Goal: Task Accomplishment & Management: Use online tool/utility

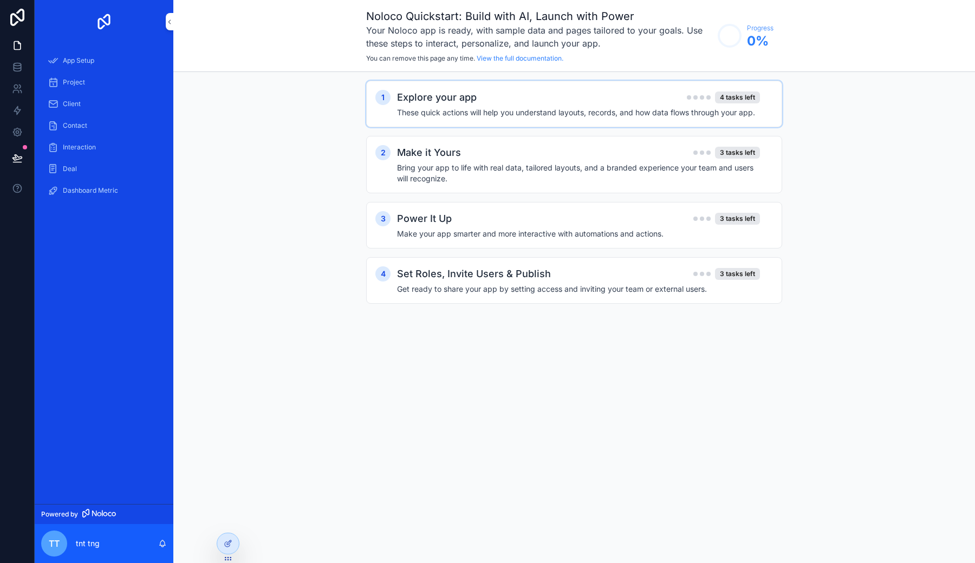
click at [560, 120] on div "1 Explore your app 4 tasks left These quick actions will help you understand la…" at bounding box center [574, 104] width 416 height 47
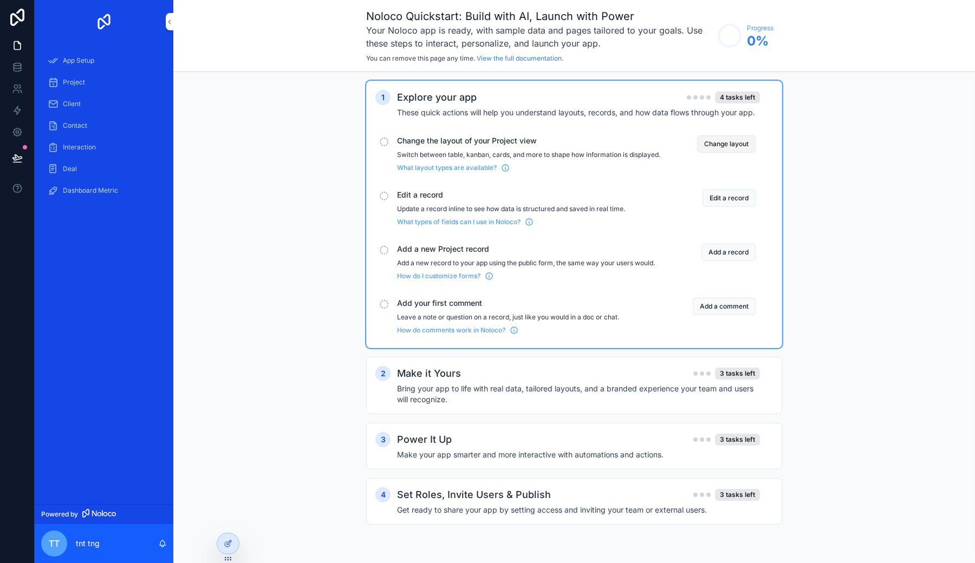
click at [735, 145] on button "Change layout" at bounding box center [726, 143] width 58 height 17
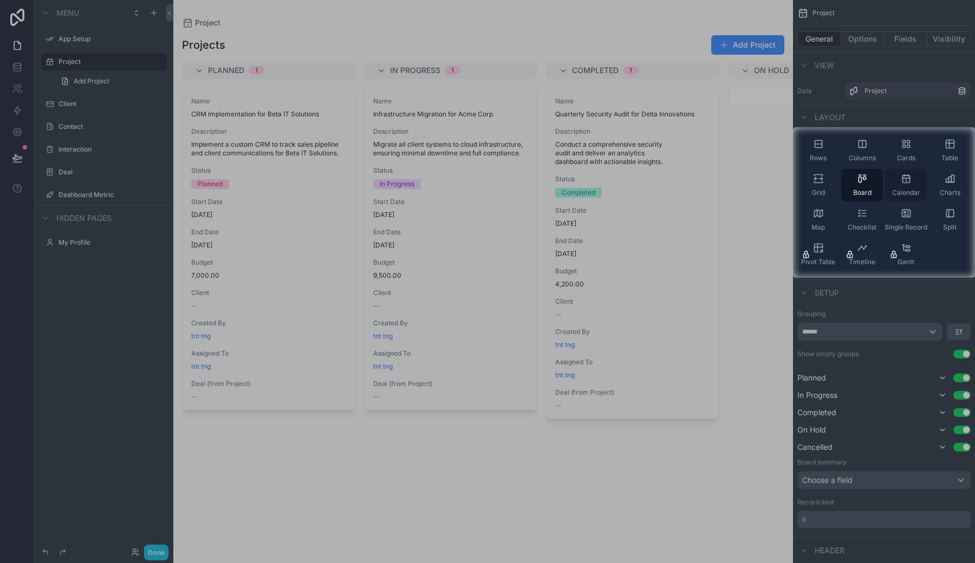
click at [898, 187] on div "Calendar" at bounding box center [906, 185] width 42 height 32
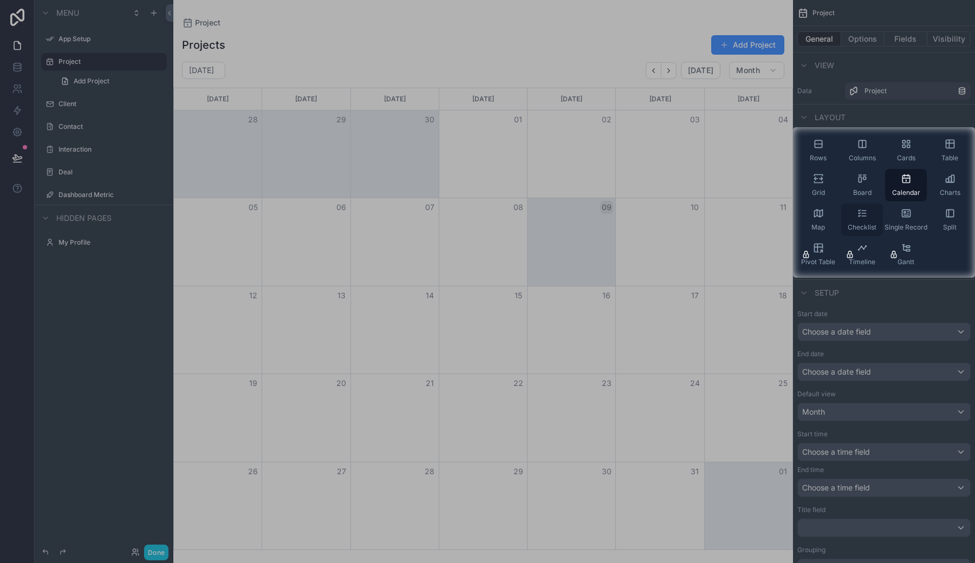
click at [861, 218] on icon "scrollable content" at bounding box center [862, 213] width 11 height 11
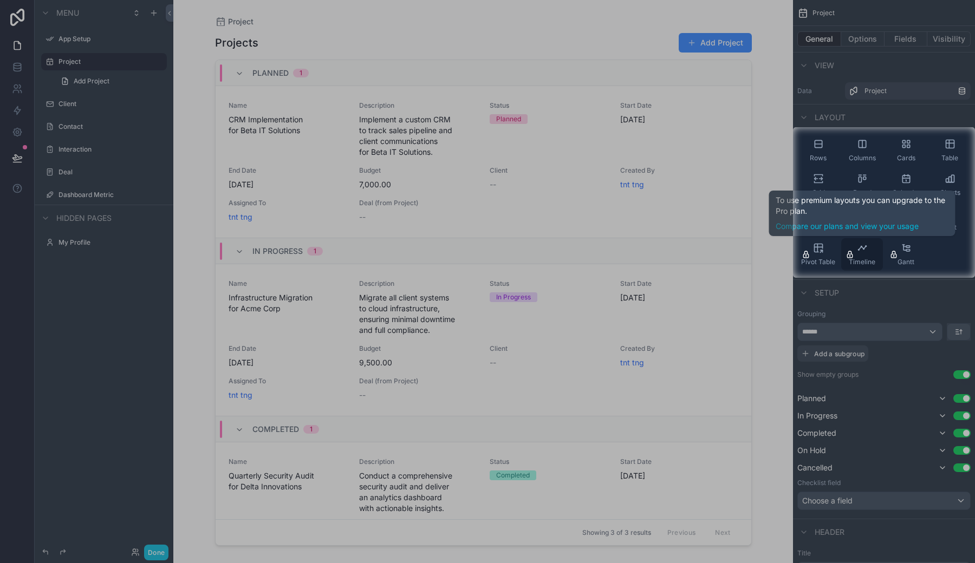
click at [868, 255] on div "Timeline" at bounding box center [862, 254] width 42 height 32
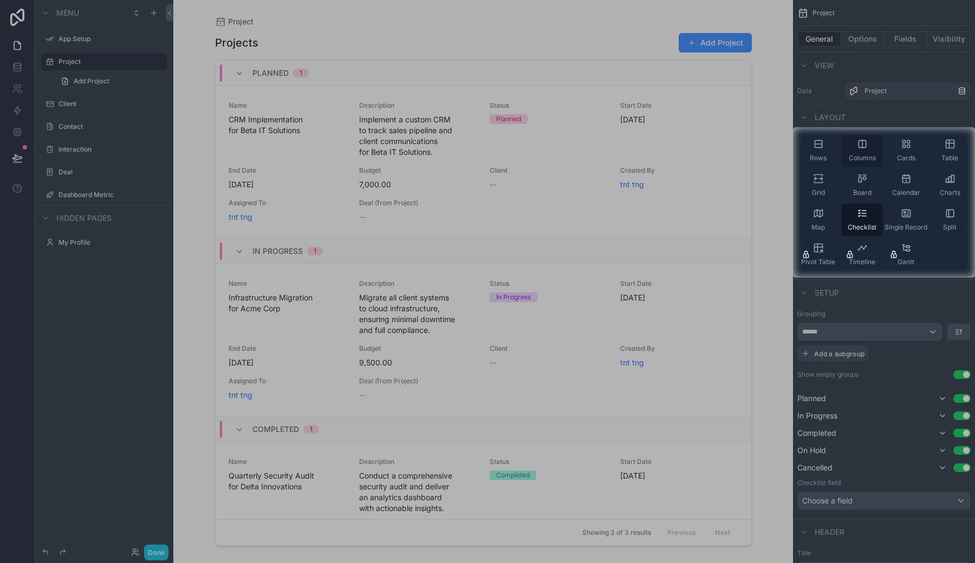
click at [856, 157] on span "Columns" at bounding box center [862, 158] width 27 height 9
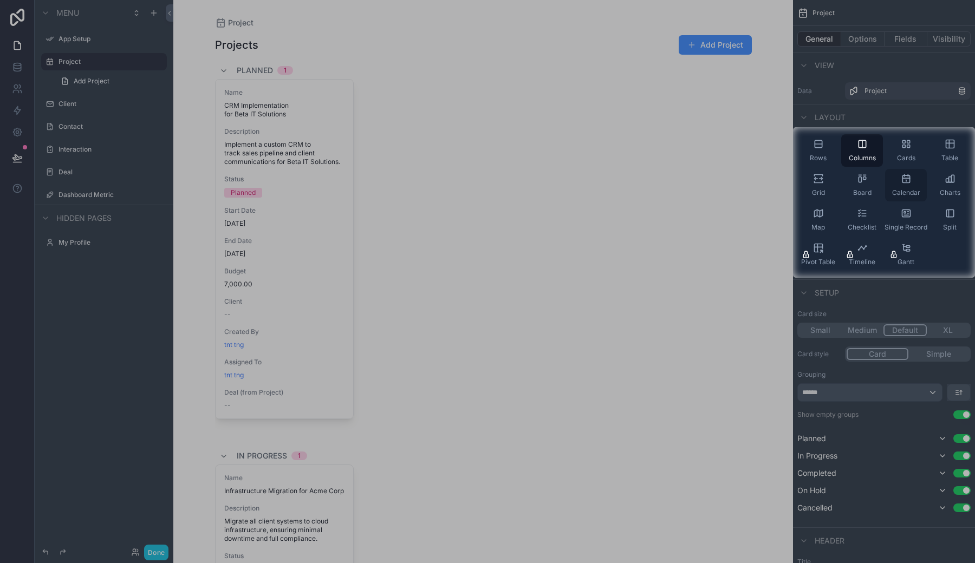
click at [922, 186] on div "Calendar" at bounding box center [906, 185] width 42 height 32
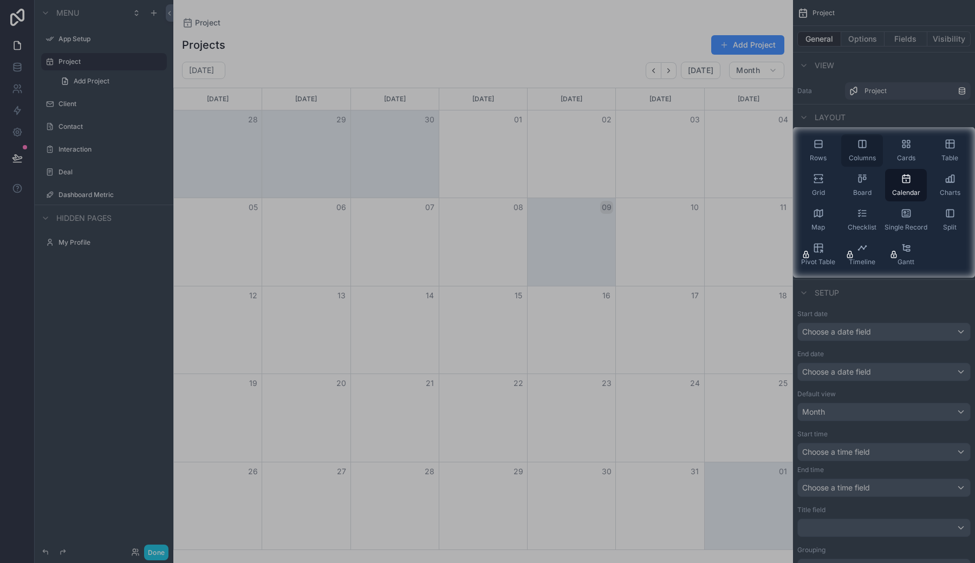
click at [868, 148] on div "Columns" at bounding box center [862, 150] width 42 height 32
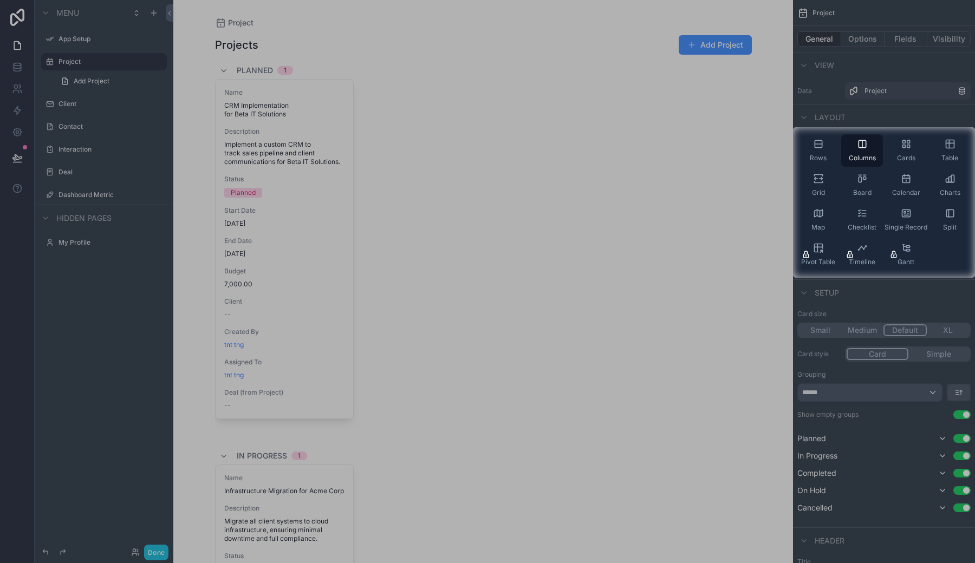
click at [840, 152] on div "Rows Columns Cards Table Grid Board Calendar Charts Map Checklist Single Record…" at bounding box center [884, 202] width 182 height 145
click at [813, 148] on icon "scrollable content" at bounding box center [818, 144] width 11 height 11
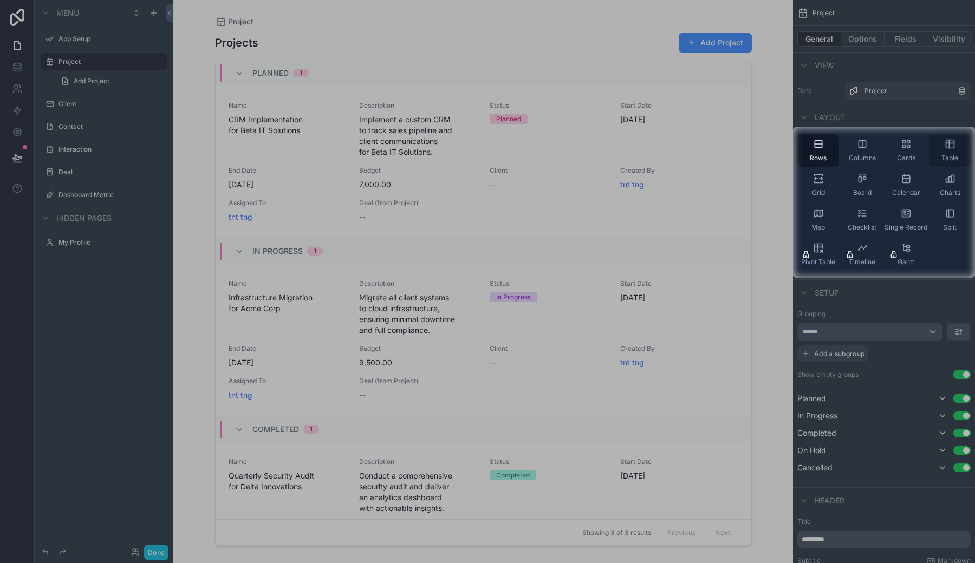
click at [962, 150] on div "Table" at bounding box center [950, 150] width 42 height 32
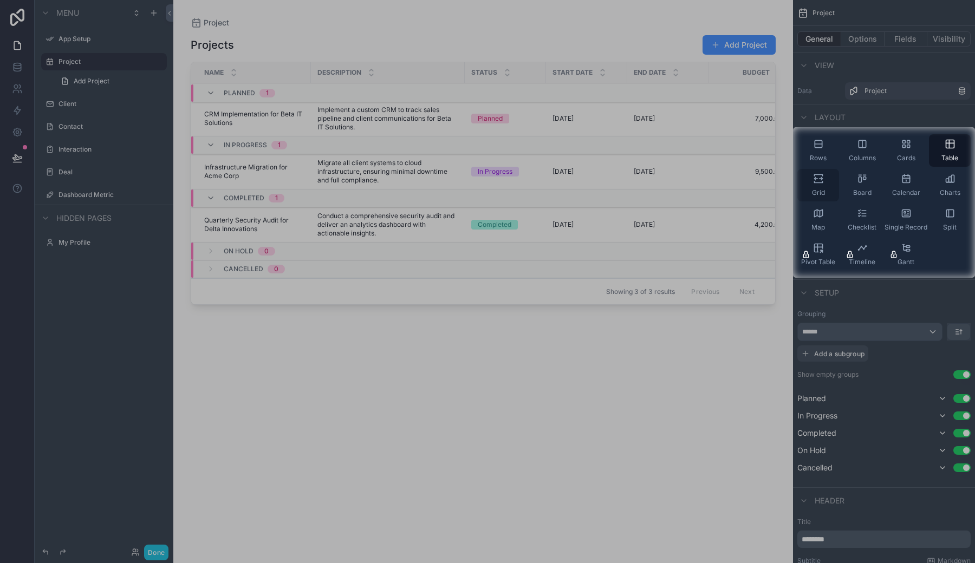
click at [826, 187] on div "Grid" at bounding box center [818, 185] width 42 height 32
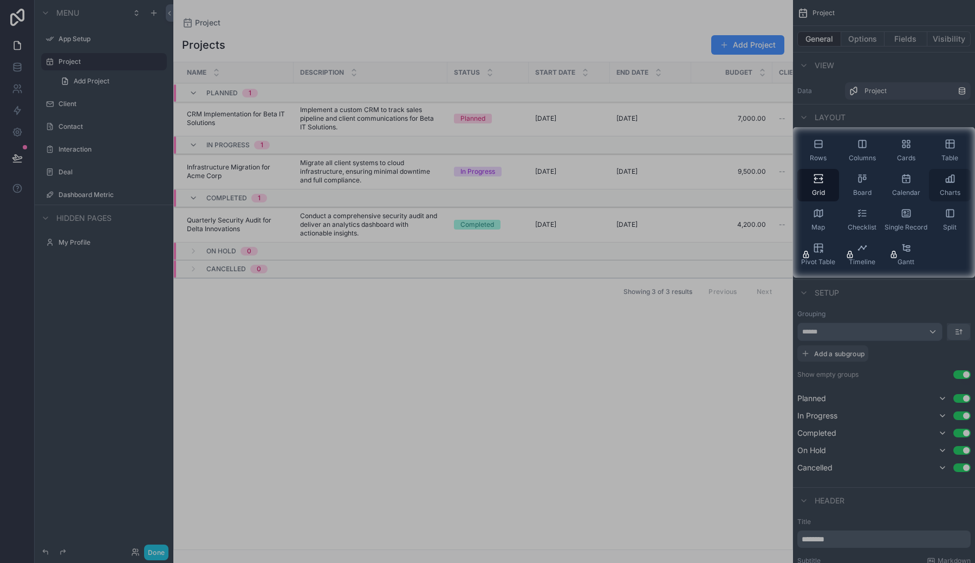
click at [952, 188] on div "Charts" at bounding box center [950, 185] width 42 height 32
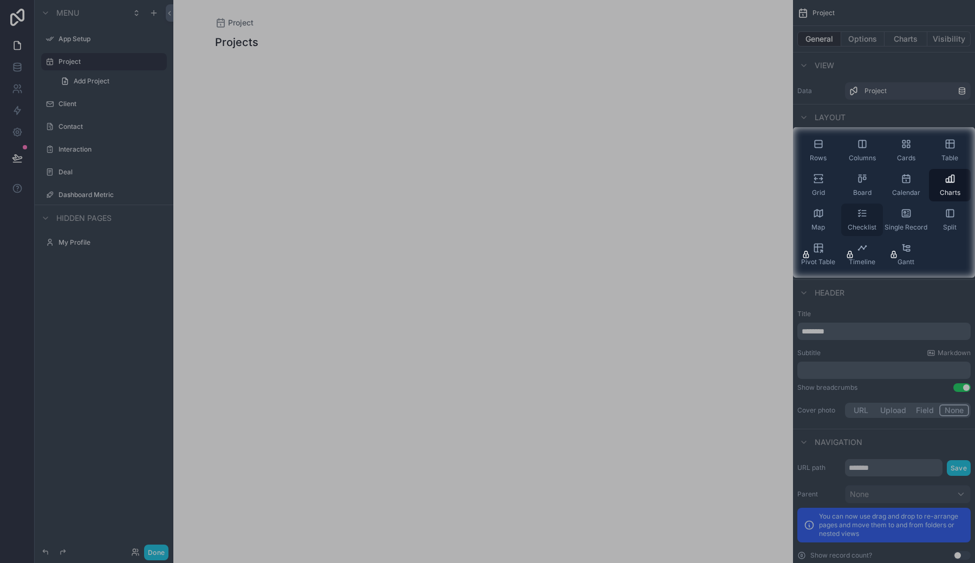
click at [863, 207] on div "Checklist" at bounding box center [862, 220] width 42 height 32
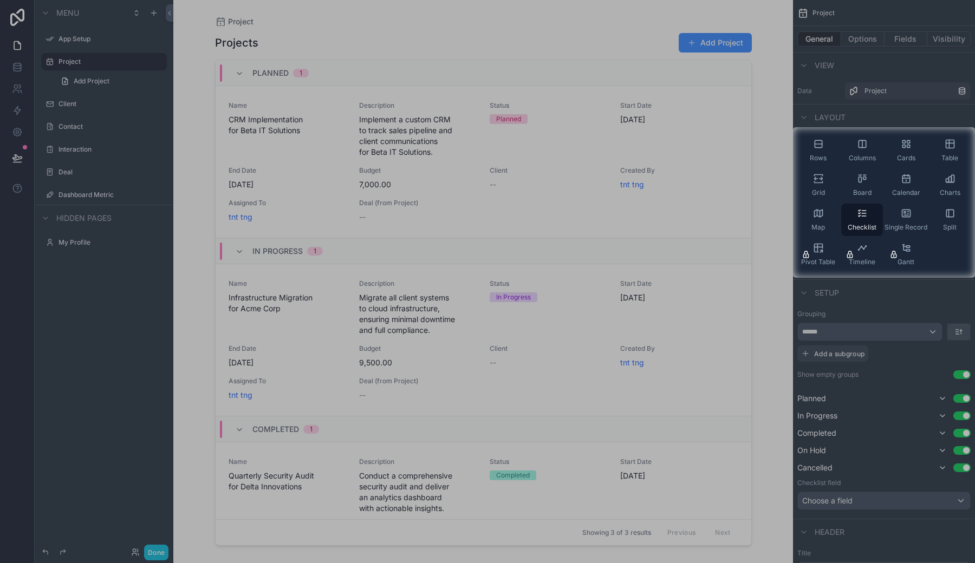
click at [934, 335] on div at bounding box center [487, 420] width 975 height 285
click at [917, 305] on div at bounding box center [487, 420] width 975 height 285
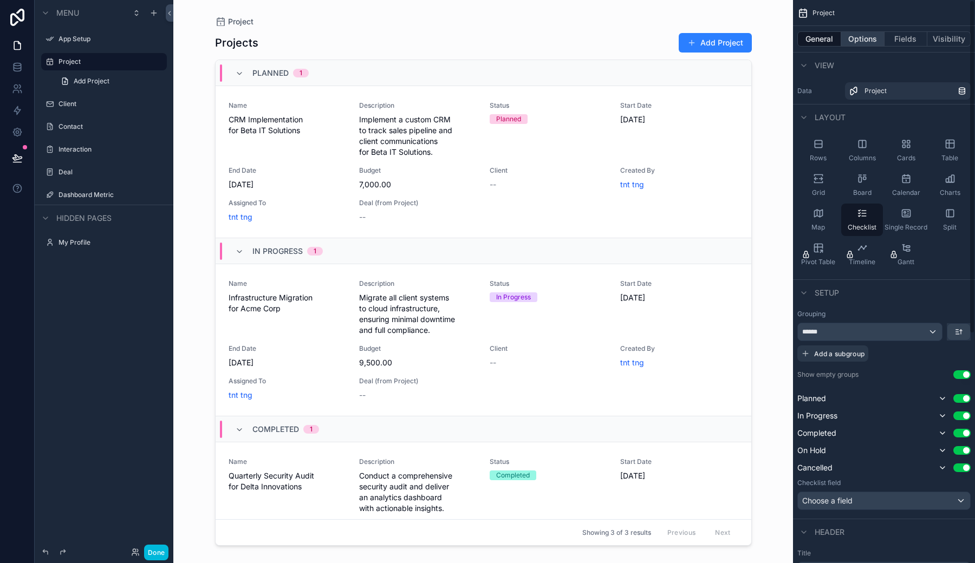
click at [865, 44] on button "Options" at bounding box center [862, 38] width 43 height 15
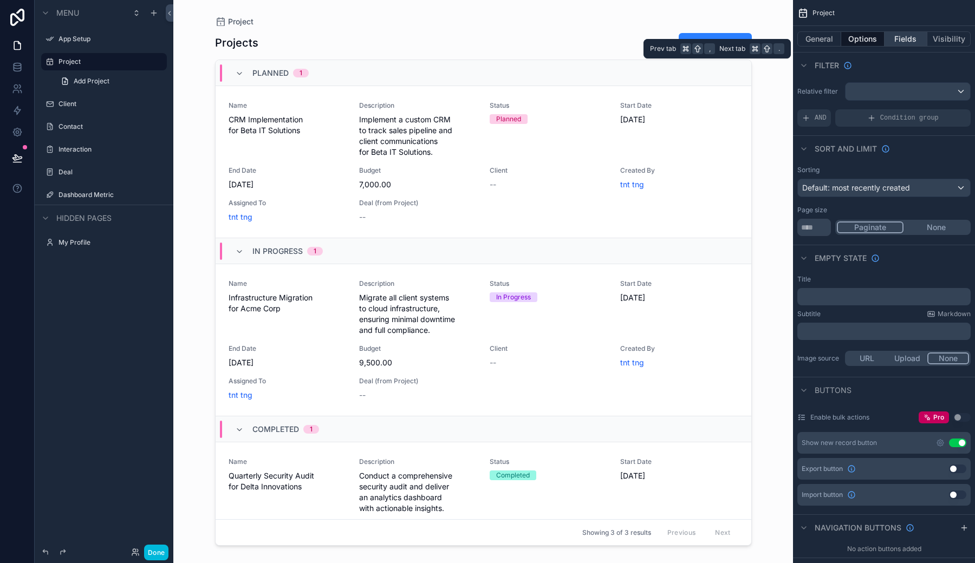
click at [901, 40] on button "Fields" at bounding box center [905, 38] width 43 height 15
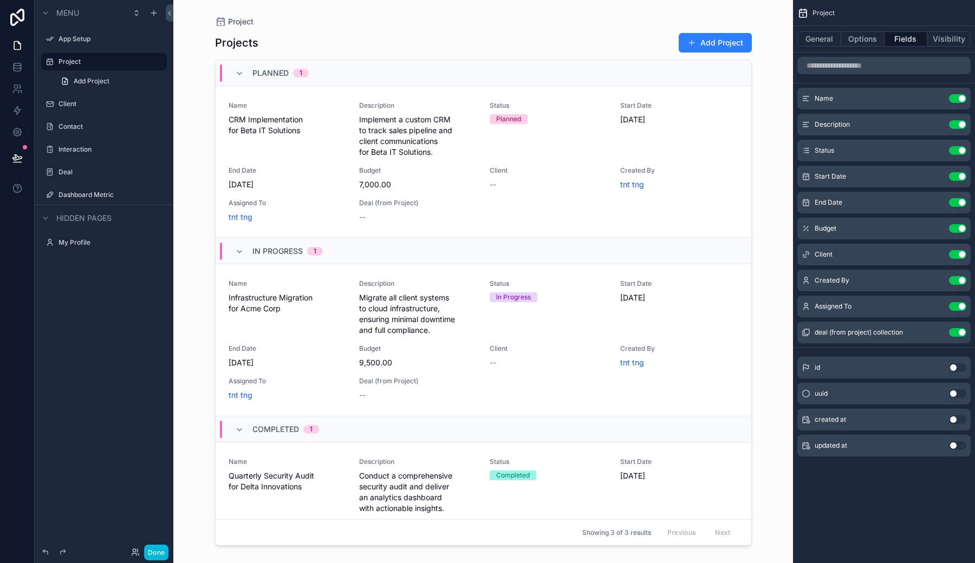
click at [961, 366] on button "Use setting" at bounding box center [957, 367] width 17 height 9
click at [958, 442] on button "Use setting" at bounding box center [957, 445] width 17 height 9
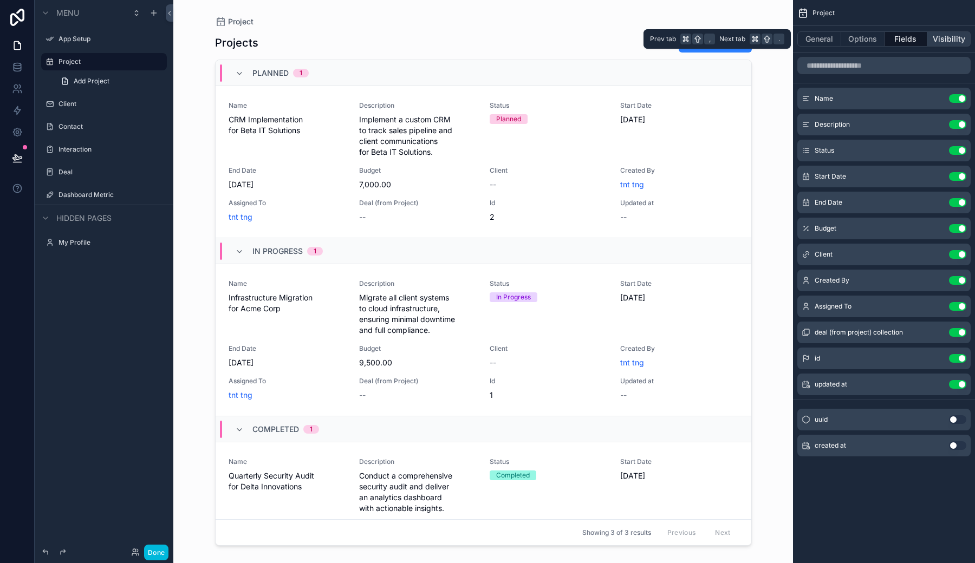
click at [946, 36] on button "Visibility" at bounding box center [948, 38] width 43 height 15
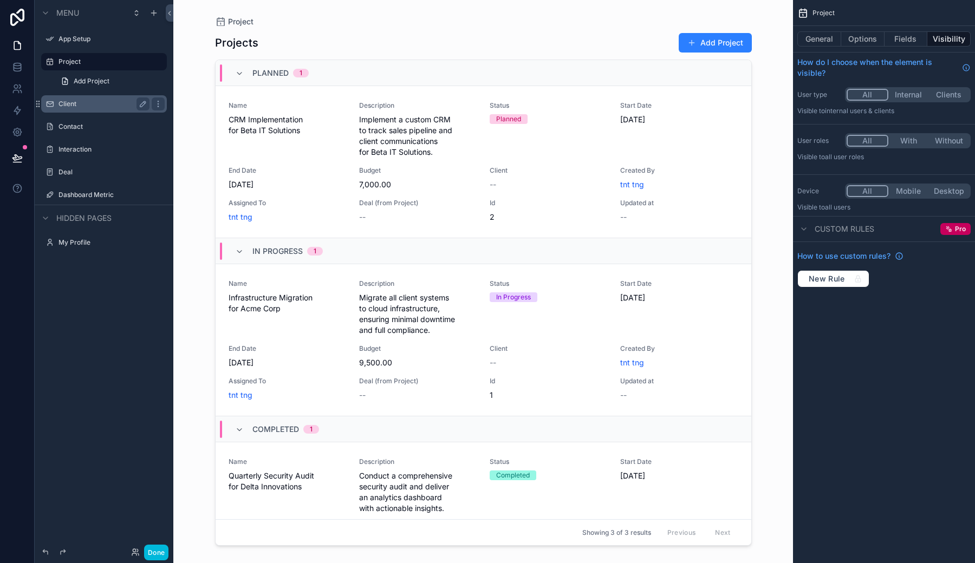
click at [87, 107] on label "Client" at bounding box center [101, 104] width 87 height 9
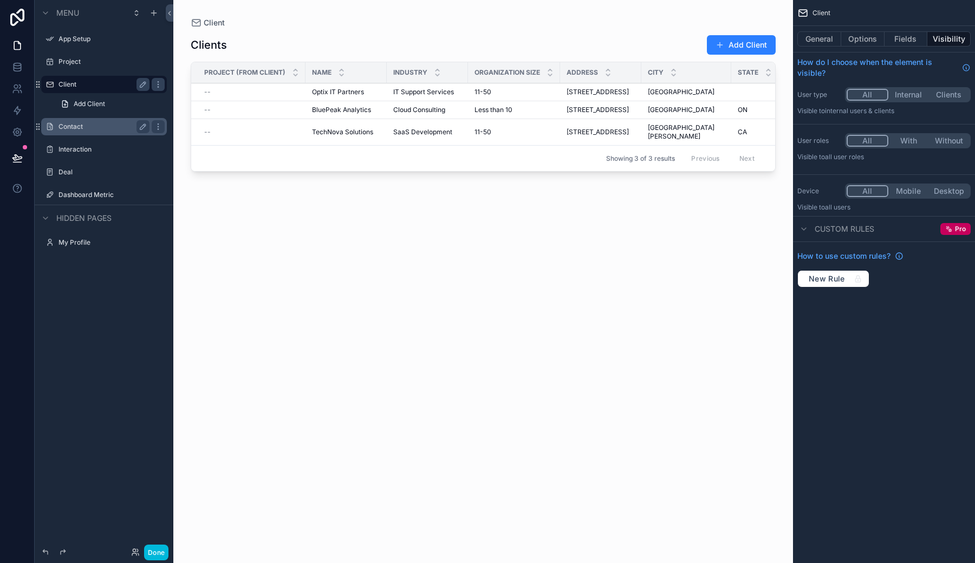
click at [77, 129] on label "Contact" at bounding box center [101, 126] width 87 height 9
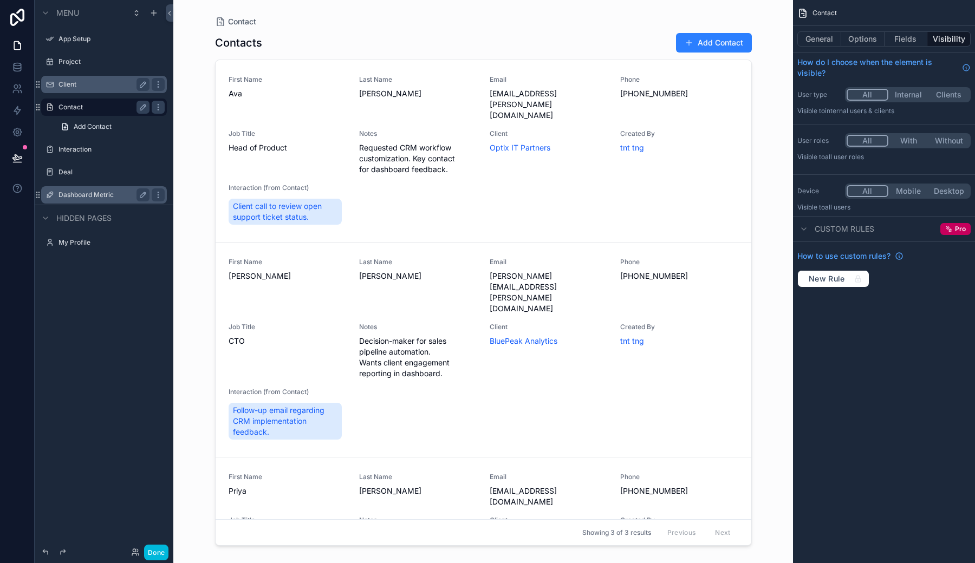
click at [92, 196] on label "Dashboard Metric" at bounding box center [101, 195] width 87 height 9
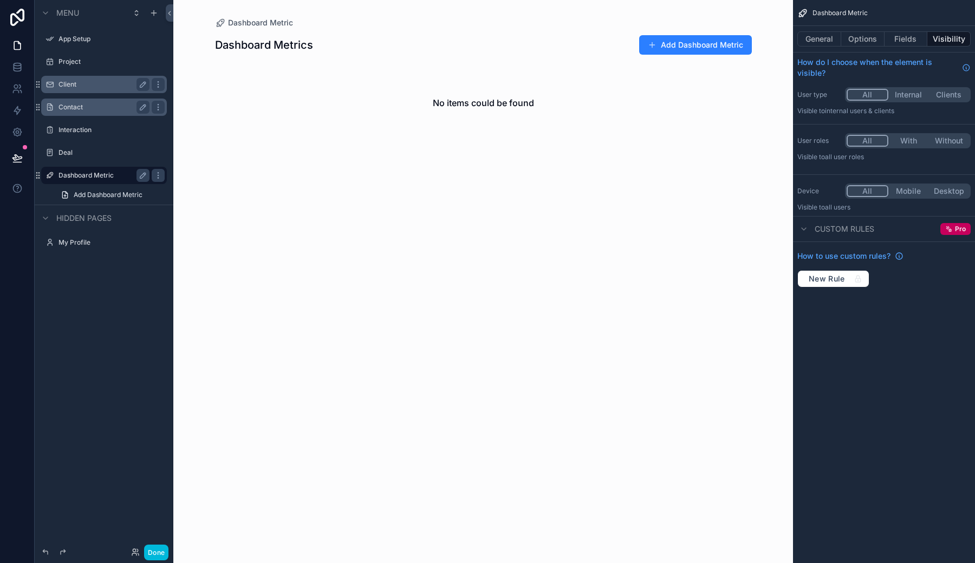
click at [670, 53] on div "scrollable content" at bounding box center [483, 89] width 554 height 179
click at [699, 43] on button "Add Dashboard Metric" at bounding box center [695, 44] width 113 height 19
